Goal: Register for event/course

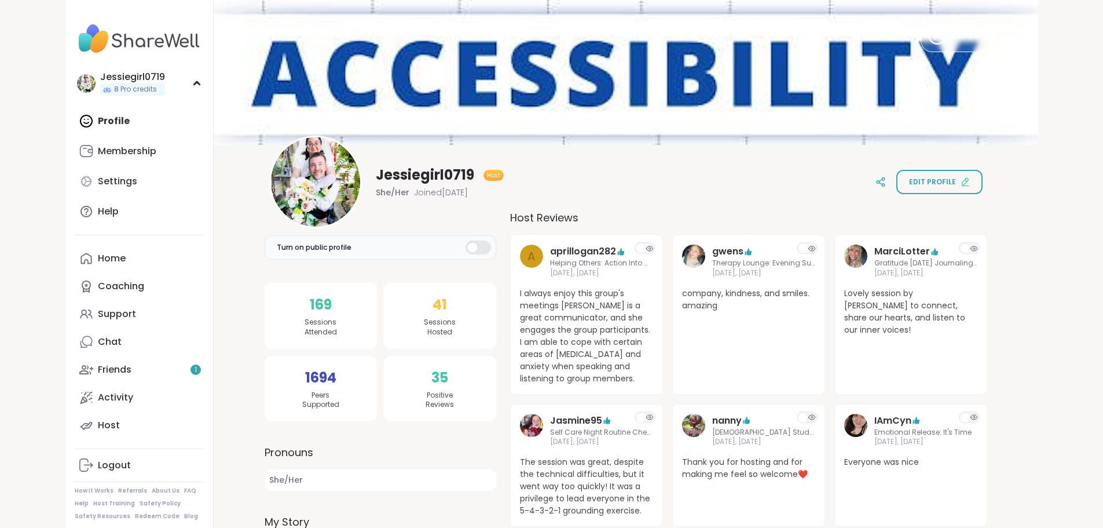
click at [89, 368] on link "Friends 1" at bounding box center [139, 370] width 129 height 28
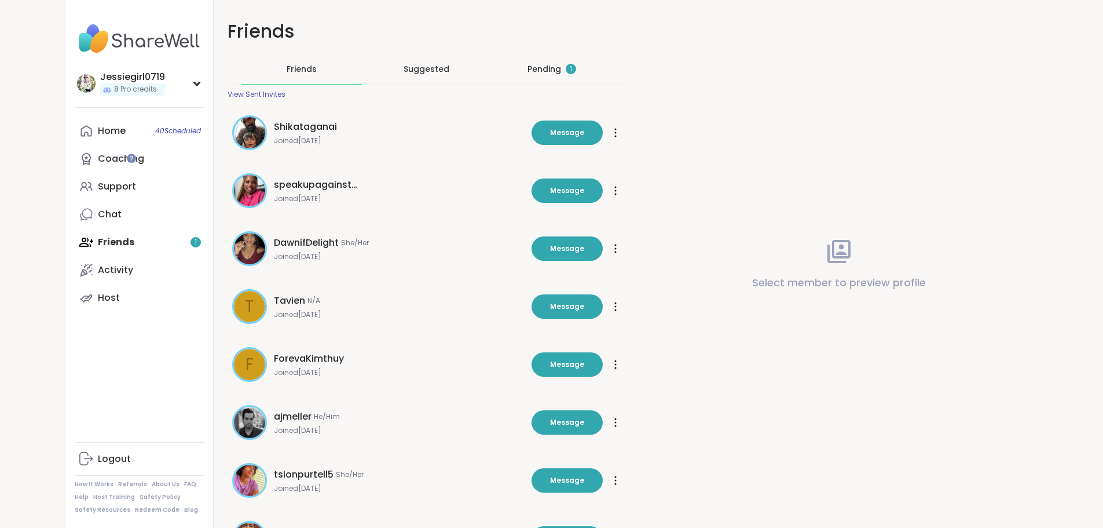
click at [532, 75] on div "Pending 1" at bounding box center [552, 69] width 49 height 12
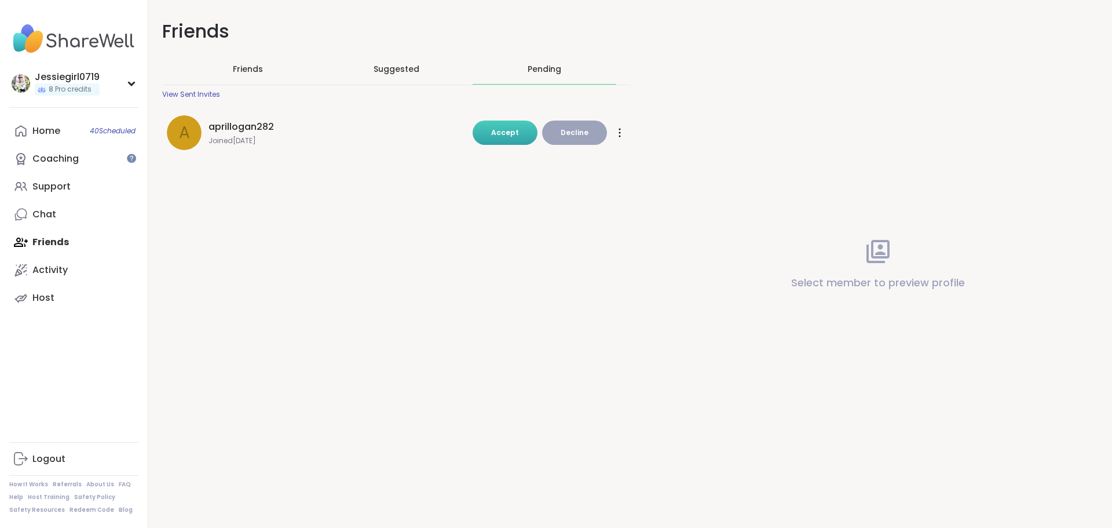
click at [510, 137] on span "Accept" at bounding box center [505, 132] width 28 height 10
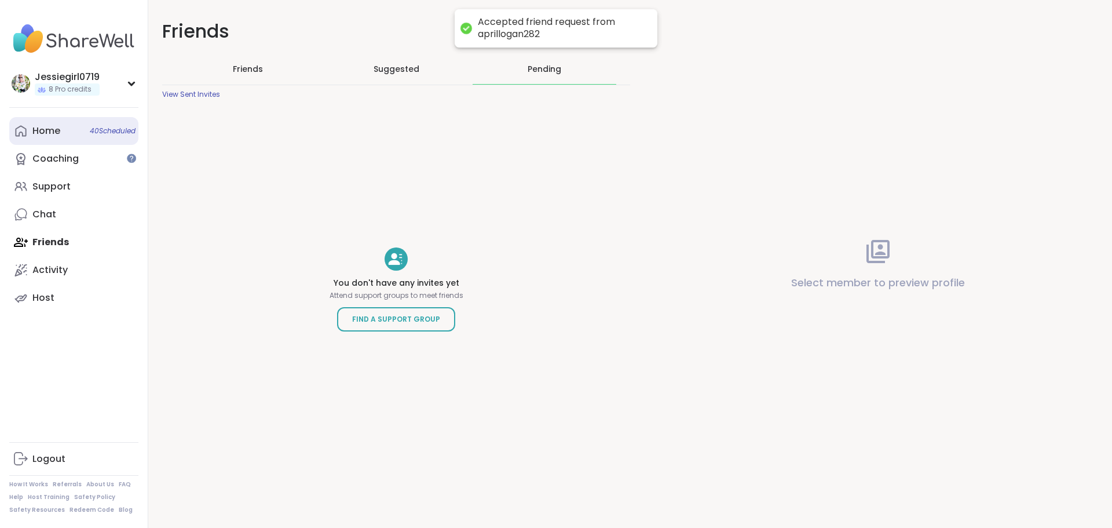
click at [47, 138] on link "Home 40 Scheduled" at bounding box center [73, 131] width 129 height 28
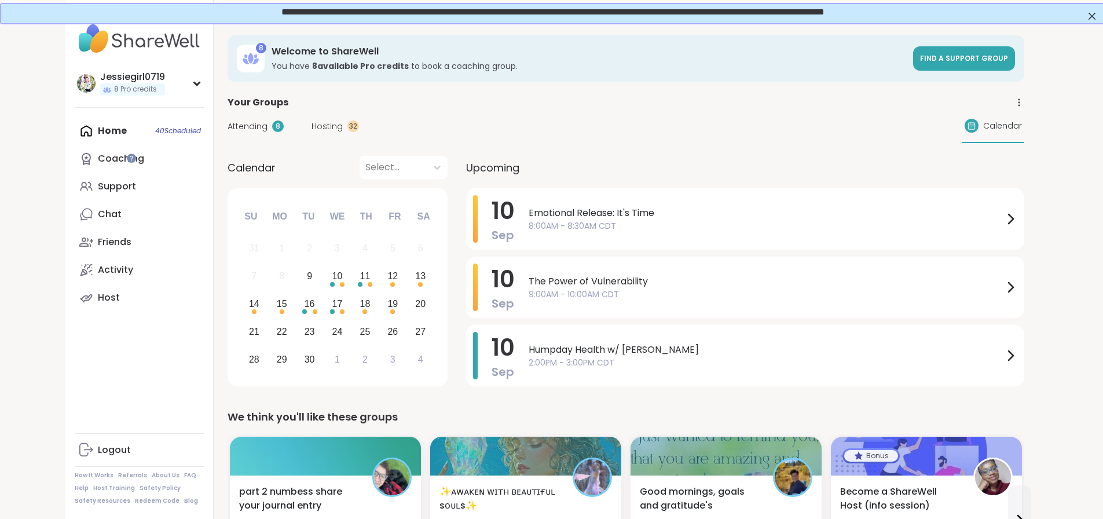
click at [236, 122] on div "Attending 8 Hosting 32" at bounding box center [293, 126] width 131 height 12
click at [242, 123] on div "Attending 8 Hosting 32" at bounding box center [293, 126] width 131 height 12
click at [312, 126] on span "Hosting" at bounding box center [327, 126] width 31 height 12
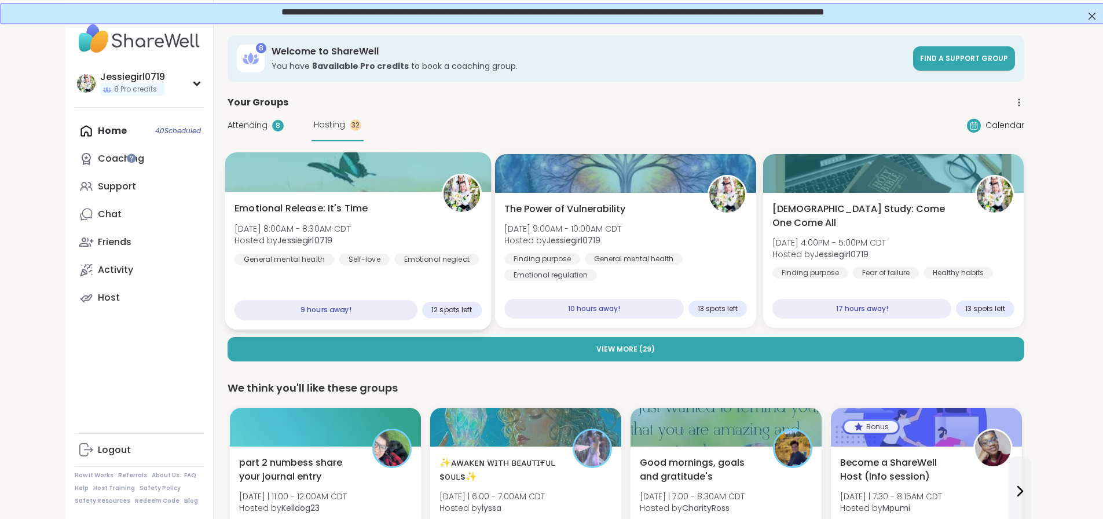
click at [276, 214] on span "Emotional Release: It's Time" at bounding box center [301, 209] width 134 height 14
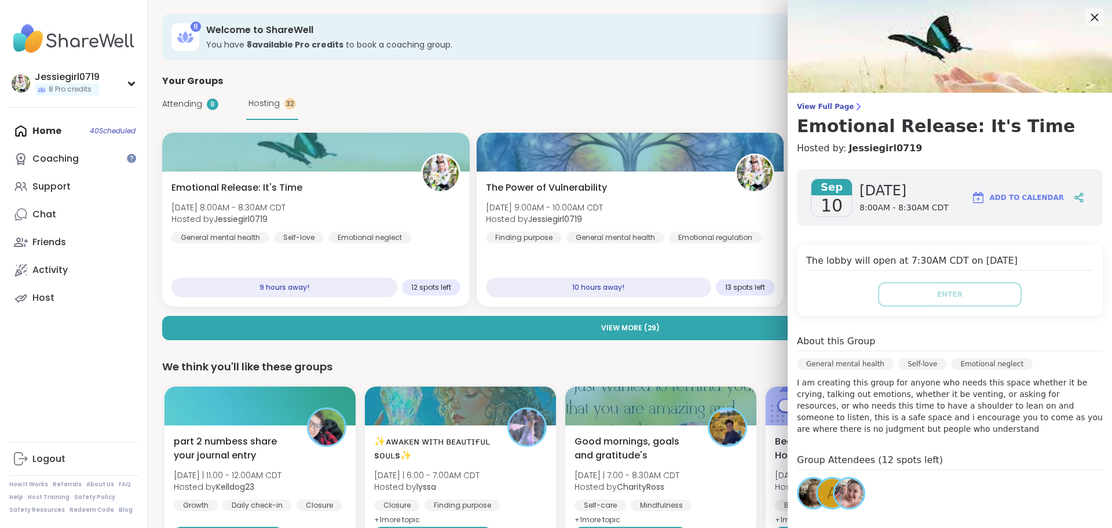
click at [1087, 13] on icon at bounding box center [1094, 17] width 14 height 14
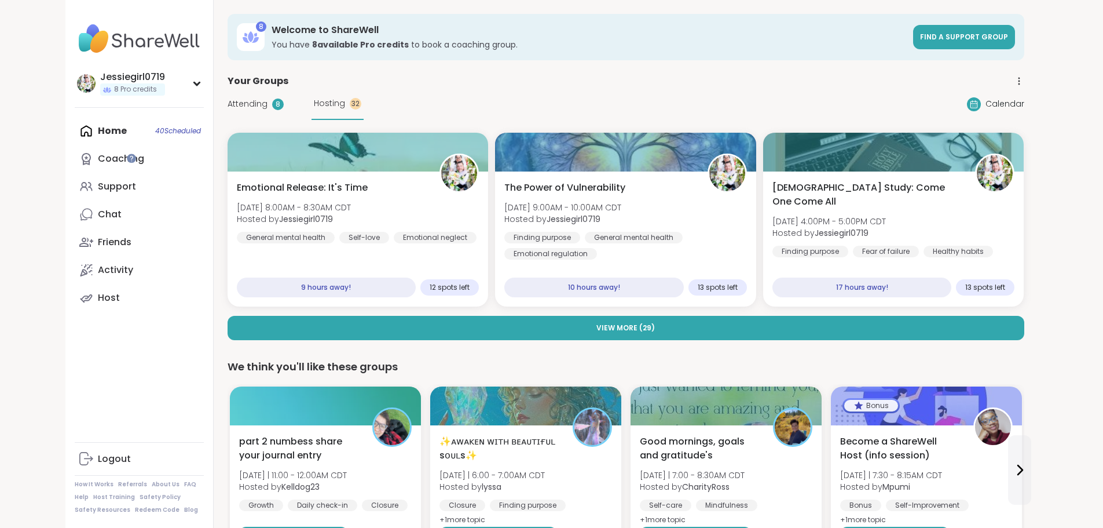
click at [471, 241] on div "Emotional Release: It's Time [DATE] 8:00AM - 8:30AM CDT Hosted by Jessiegirl071…" at bounding box center [626, 220] width 797 height 174
click at [692, 253] on div "The Power of Vulnerability [DATE] 9:00AM - 10:00AM CDT Hosted by Jessiegirl0719…" at bounding box center [626, 239] width 266 height 138
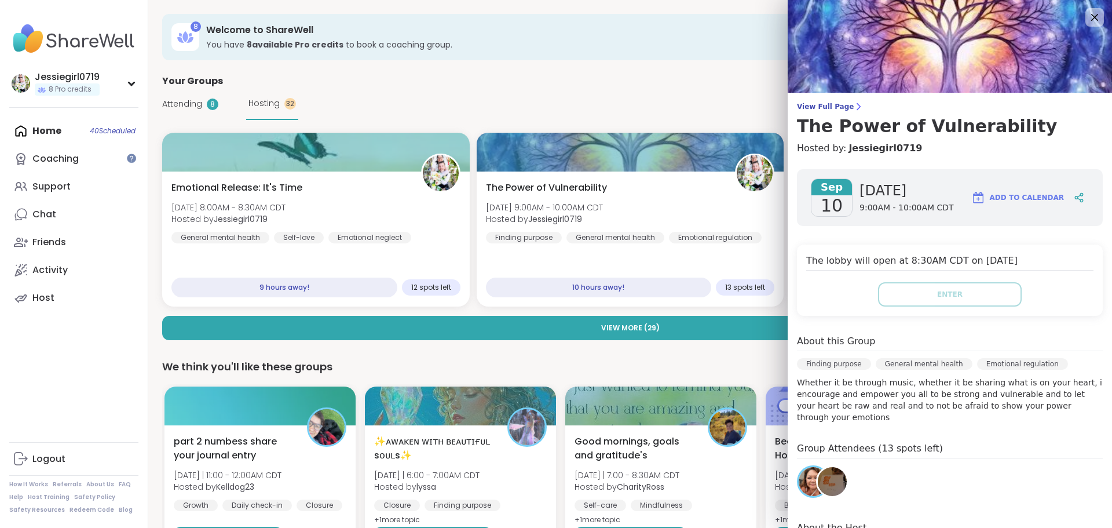
click at [1091, 17] on img at bounding box center [950, 46] width 324 height 93
click at [1087, 19] on img at bounding box center [950, 46] width 324 height 93
click at [1087, 21] on icon at bounding box center [1094, 17] width 14 height 14
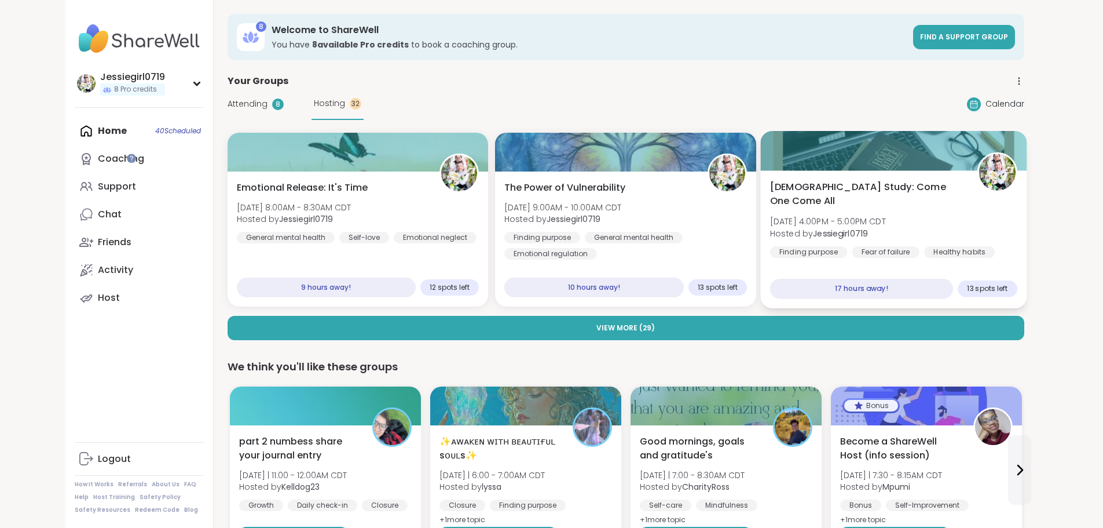
click at [894, 229] on div "[DEMOGRAPHIC_DATA] Study: Come One Come All [DATE] 4:00PM - 5:00PM CDT Hosted b…" at bounding box center [893, 219] width 247 height 78
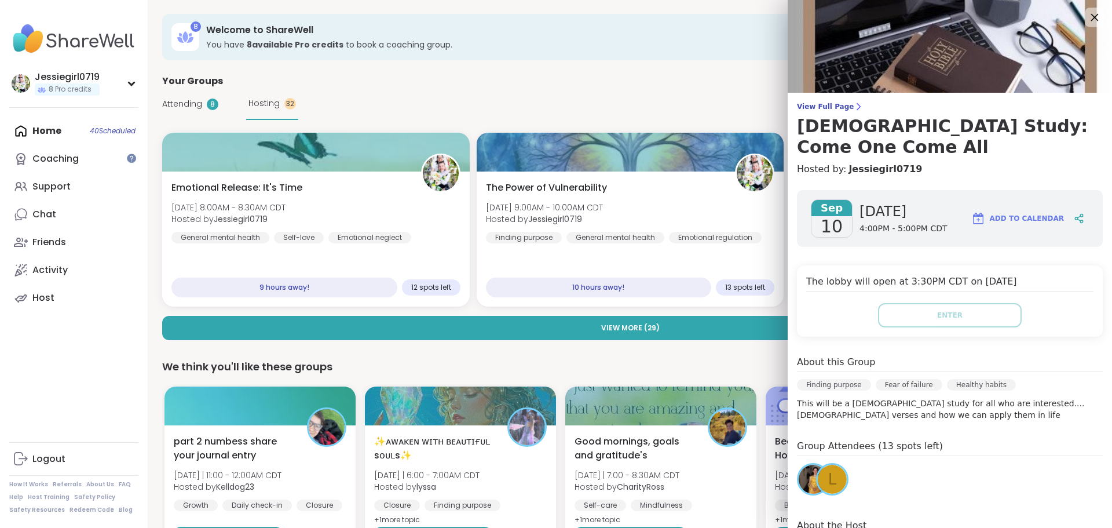
click at [1087, 23] on icon at bounding box center [1094, 17] width 14 height 14
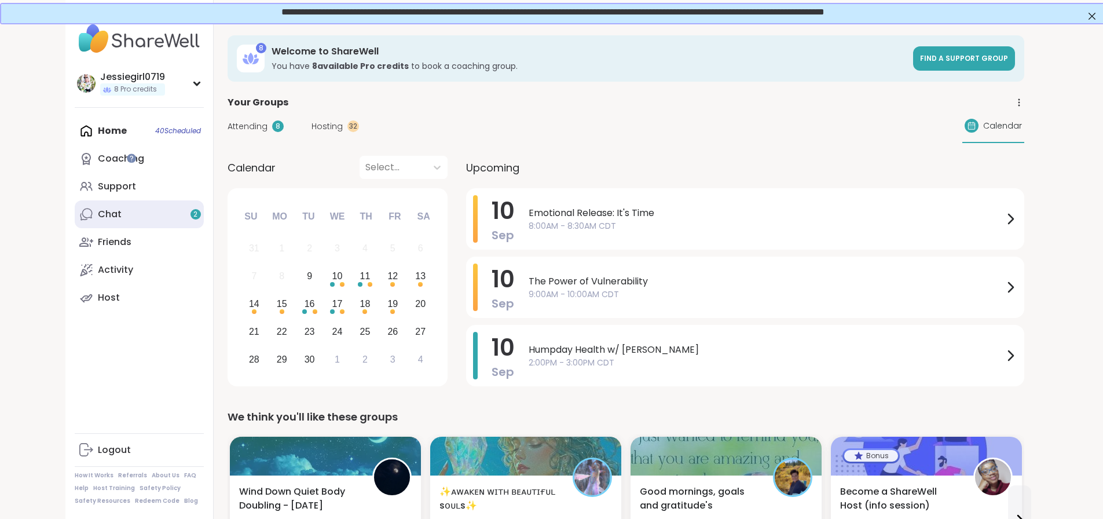
click at [75, 226] on link "Chat 2" at bounding box center [139, 214] width 129 height 28
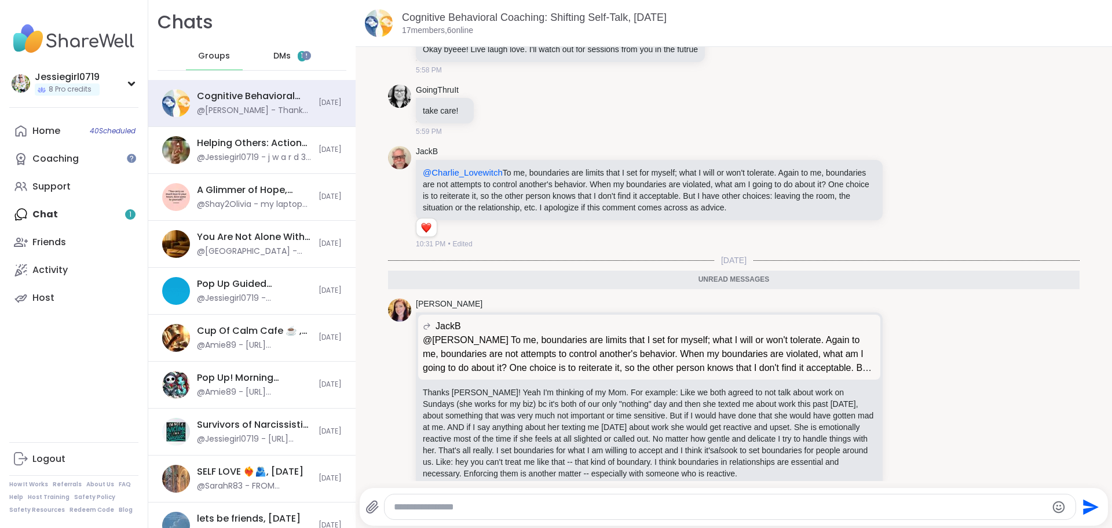
click at [273, 57] on span "DMs" at bounding box center [281, 56] width 17 height 12
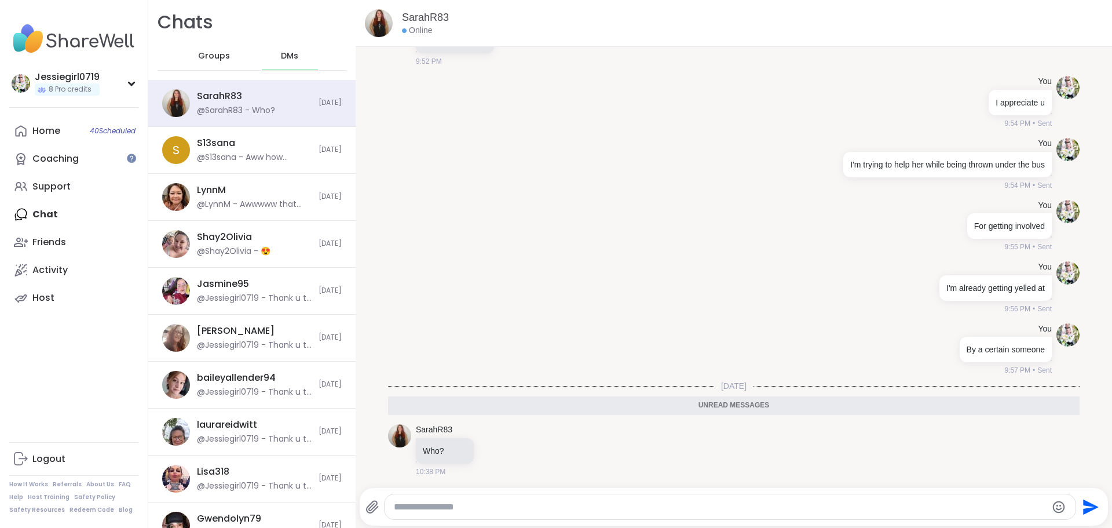
click at [491, 510] on textarea "Type your message" at bounding box center [720, 507] width 653 height 12
click at [539, 498] on div at bounding box center [731, 506] width 692 height 25
click at [549, 502] on textarea "Type your message" at bounding box center [720, 507] width 653 height 12
type textarea "**********"
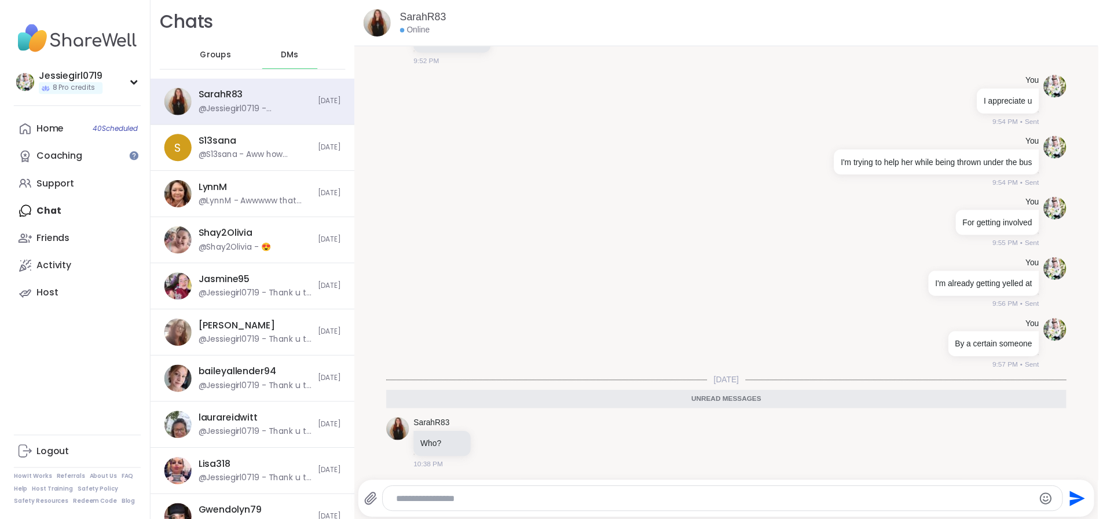
scroll to position [2634, 0]
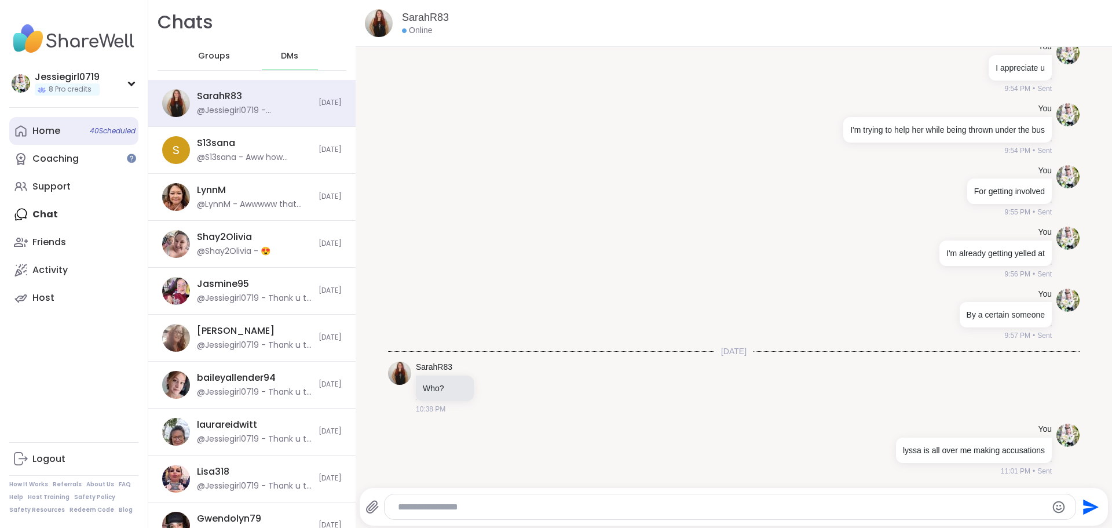
click at [49, 138] on link "Home 40 Scheduled" at bounding box center [73, 131] width 129 height 28
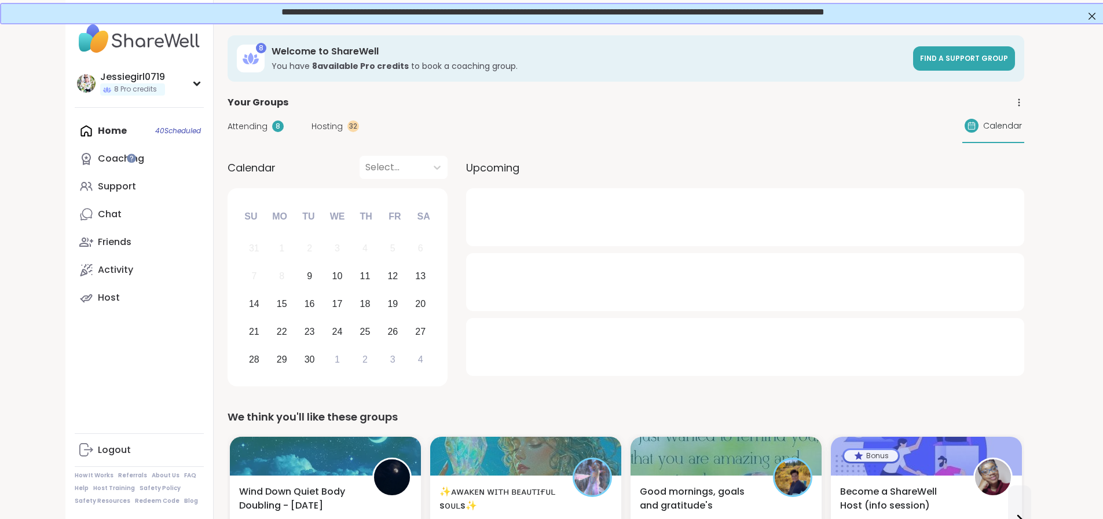
click at [228, 122] on span "Attending" at bounding box center [248, 126] width 40 height 12
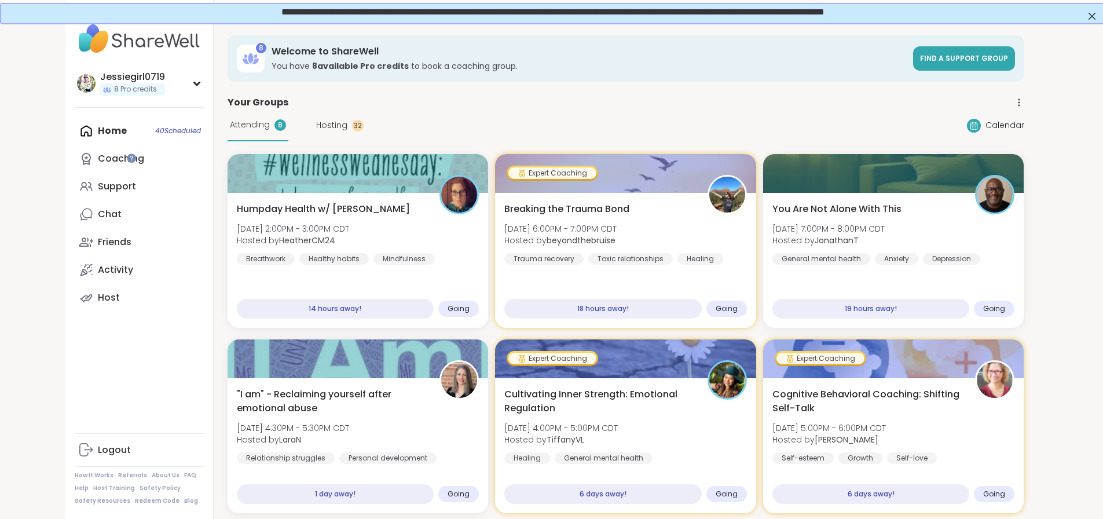
drag, startPoint x: 1108, startPoint y: 302, endPoint x: 1026, endPoint y: 19, distance: 294.9
click at [98, 187] on div "Support" at bounding box center [117, 186] width 38 height 13
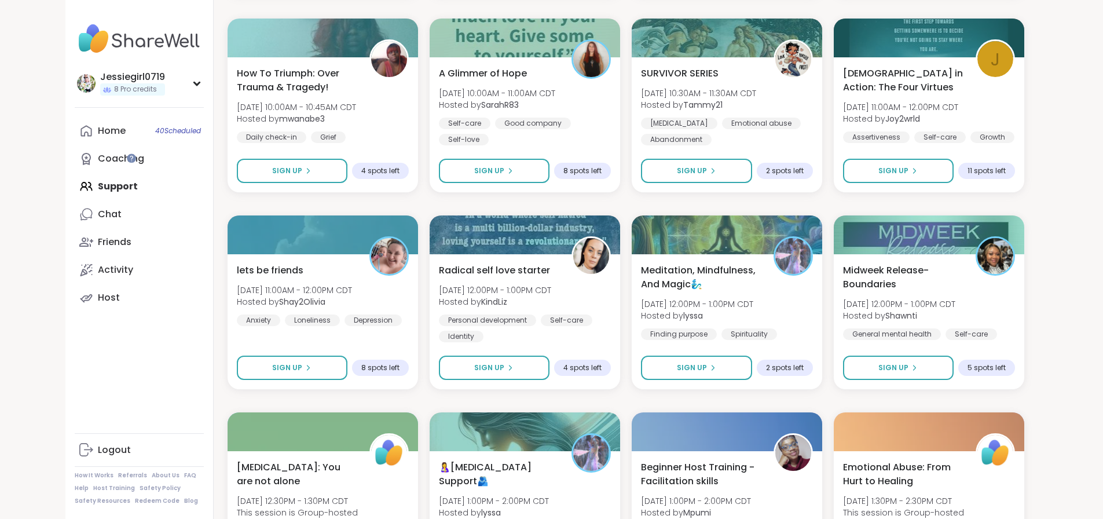
scroll to position [1086, 0]
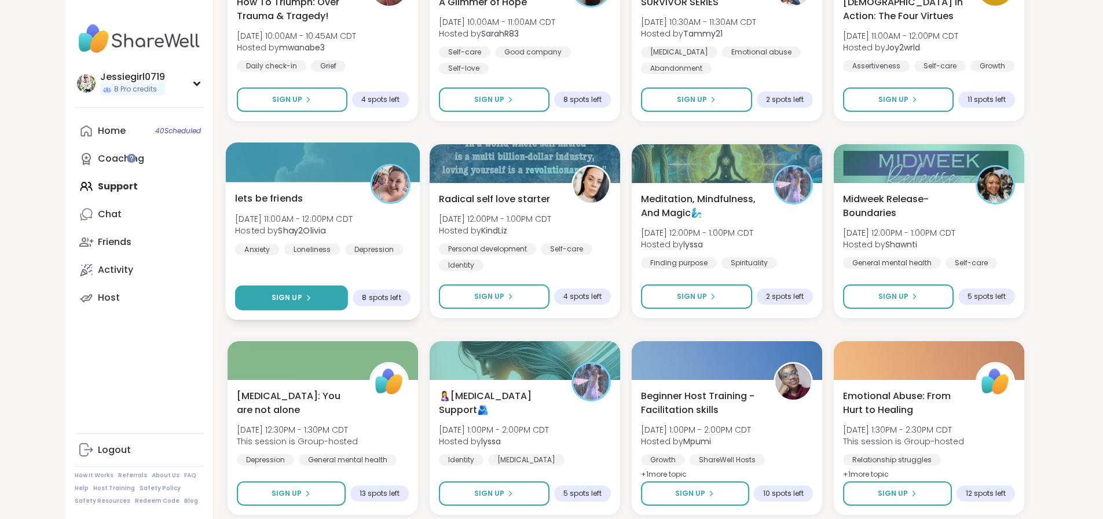
click at [276, 302] on button "Sign Up" at bounding box center [291, 298] width 113 height 25
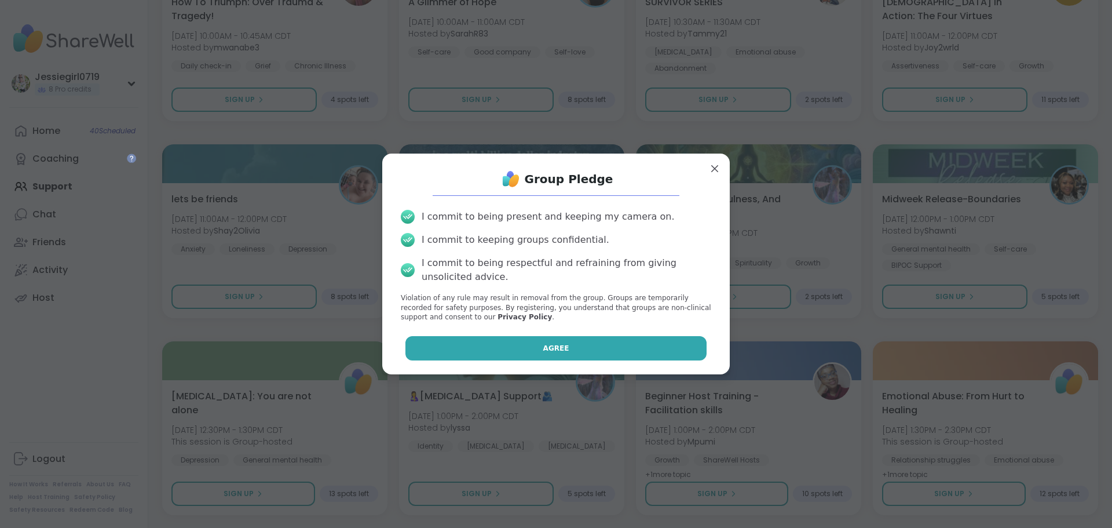
click at [503, 354] on button "Agree" at bounding box center [556, 348] width 302 height 24
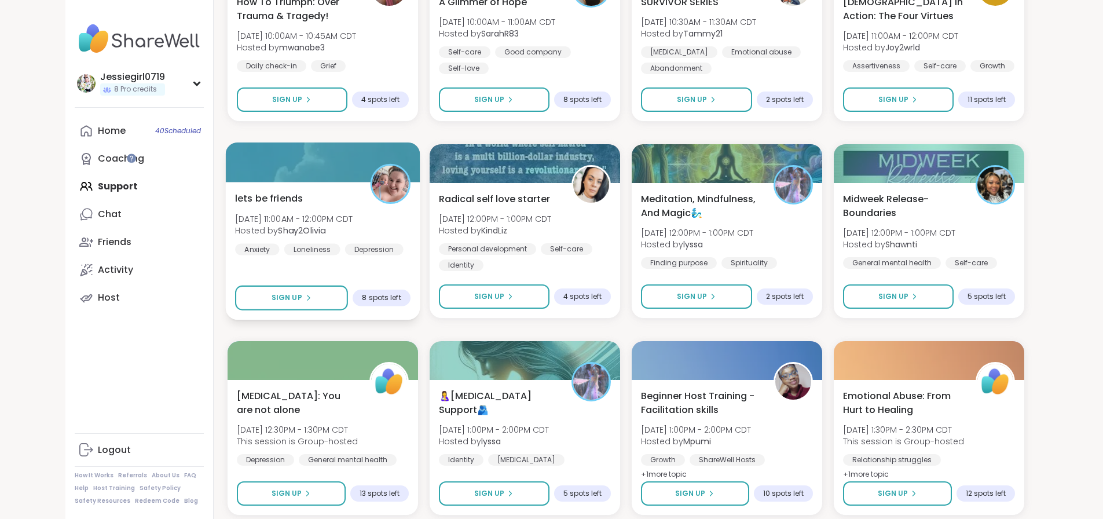
click at [335, 232] on div "lets be friends Wed, Sep 10 | 11:00AM - 12:00PM CDT Hosted by Shay2Olivia Anxie…" at bounding box center [323, 223] width 176 height 64
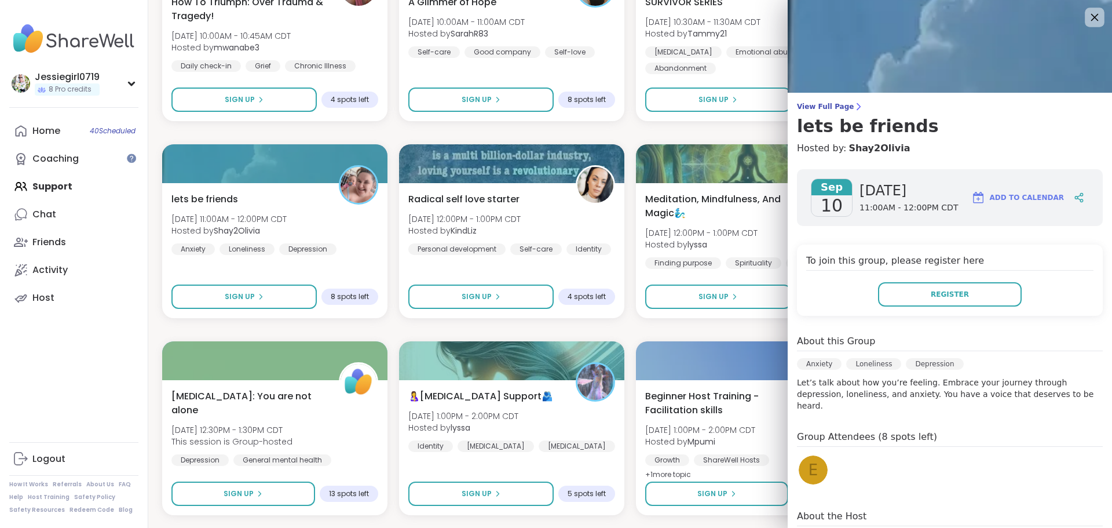
click at [1087, 13] on icon at bounding box center [1094, 17] width 14 height 14
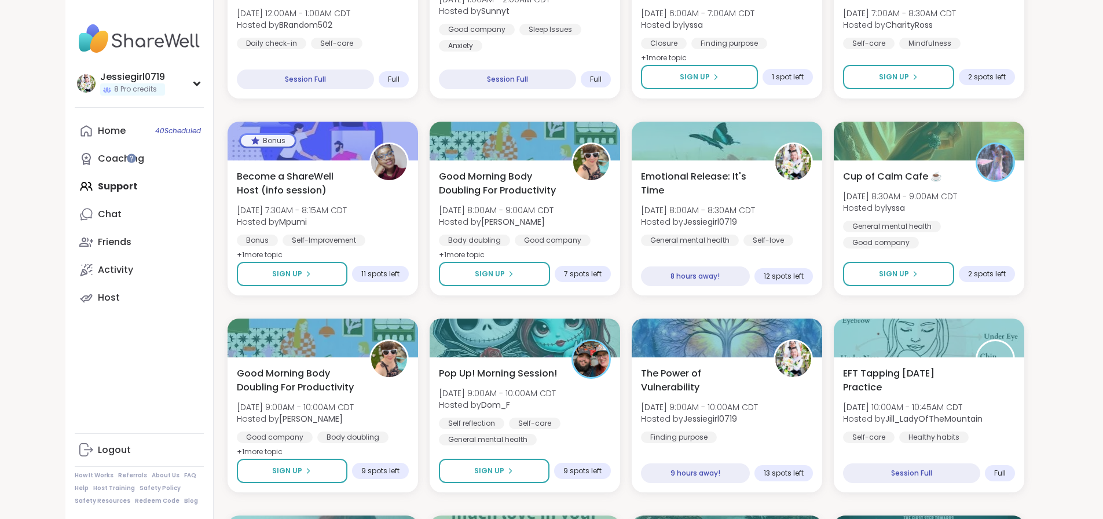
scroll to position [489, 0]
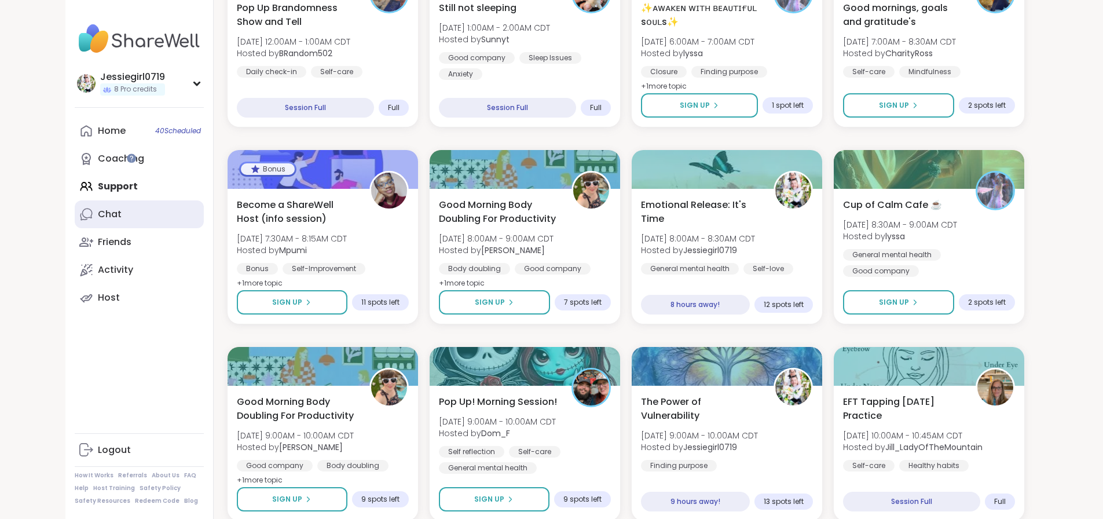
click at [75, 219] on link "Chat" at bounding box center [139, 214] width 129 height 28
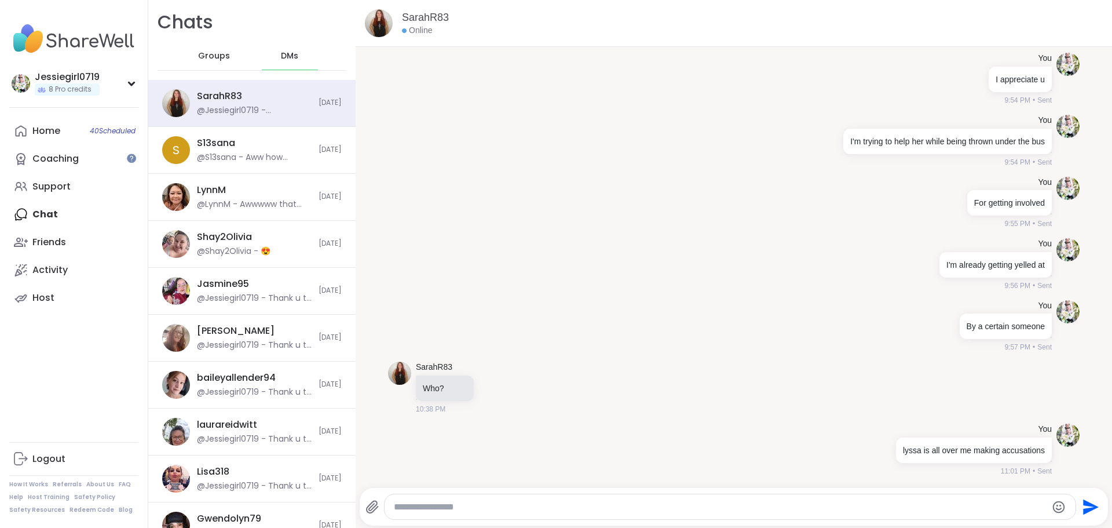
click at [286, 44] on div "DMs" at bounding box center [290, 56] width 57 height 28
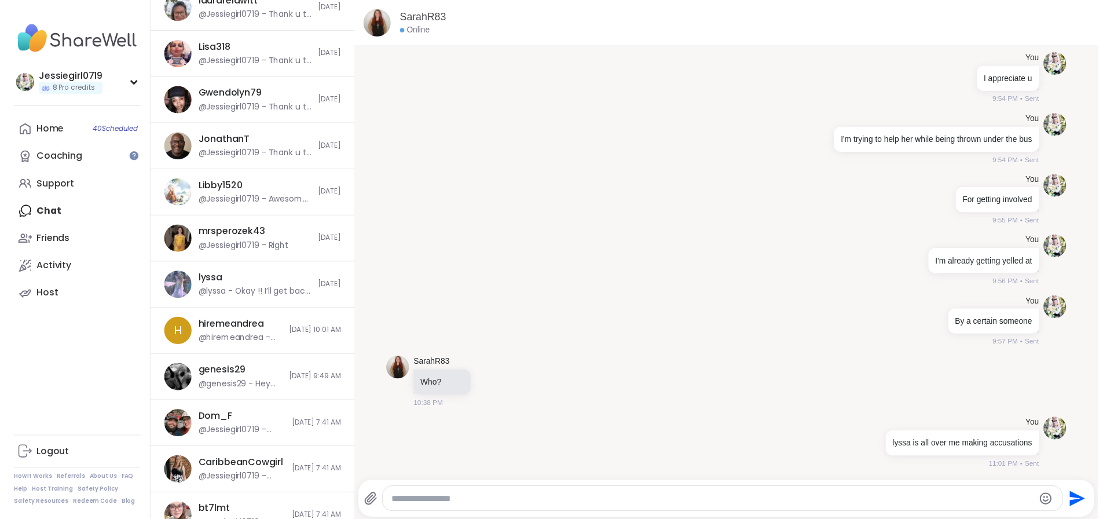
scroll to position [418, 0]
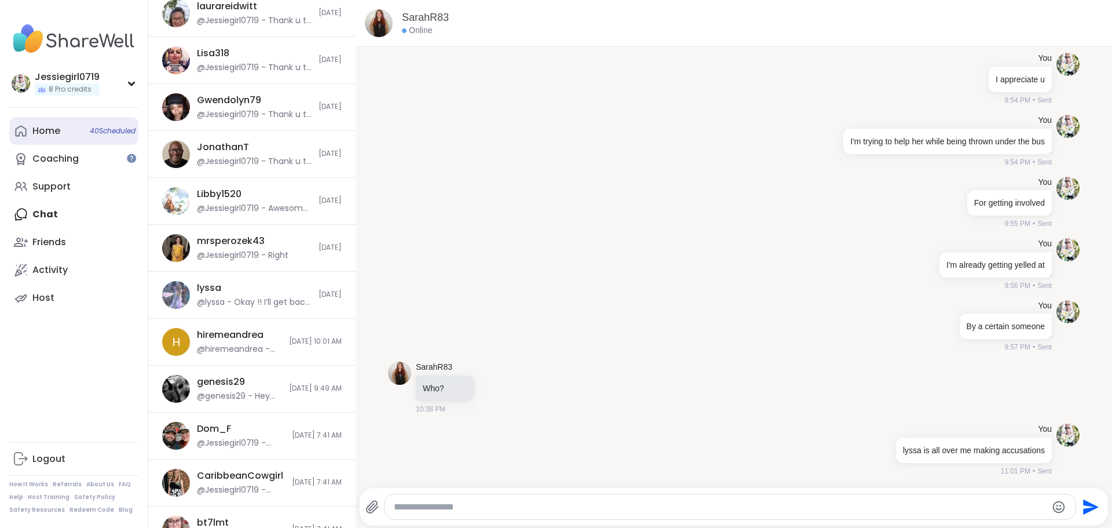
click at [43, 131] on div "Home 40 Scheduled" at bounding box center [46, 131] width 28 height 13
